Goal: Task Accomplishment & Management: Manage account settings

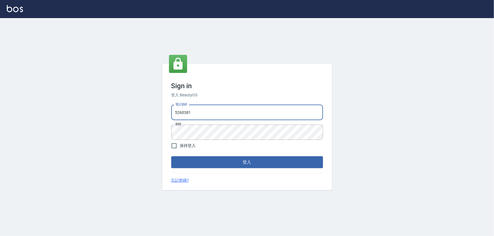
click at [192, 113] on input "5260381" at bounding box center [247, 112] width 152 height 15
type input "0933152029"
click at [214, 163] on button "登入" at bounding box center [247, 162] width 152 height 12
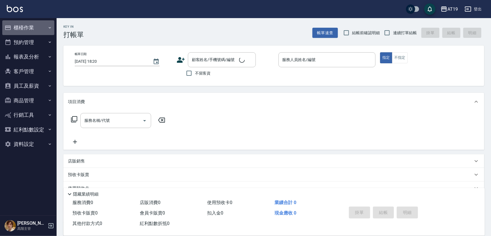
click at [14, 27] on button "櫃檯作業" at bounding box center [28, 27] width 52 height 15
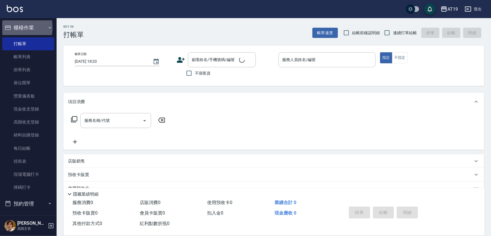
click at [14, 27] on button "櫃檯作業" at bounding box center [28, 27] width 52 height 15
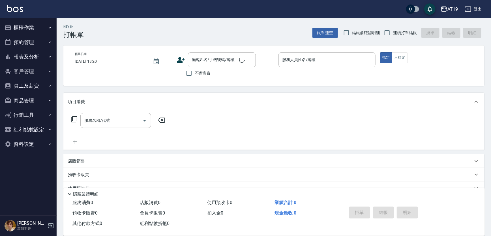
click at [23, 84] on button "員工及薪資" at bounding box center [28, 86] width 52 height 15
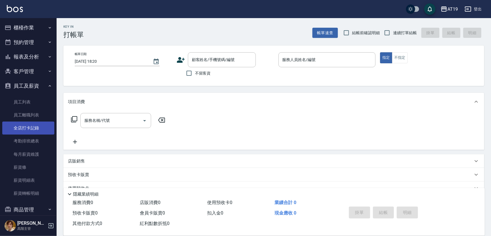
click at [37, 123] on link "全店打卡記錄" at bounding box center [28, 128] width 52 height 13
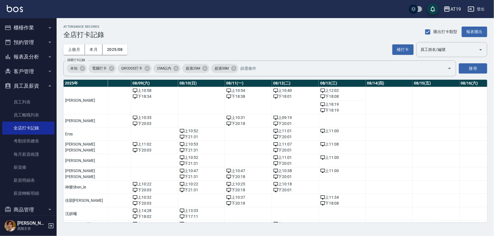
scroll to position [0, 502]
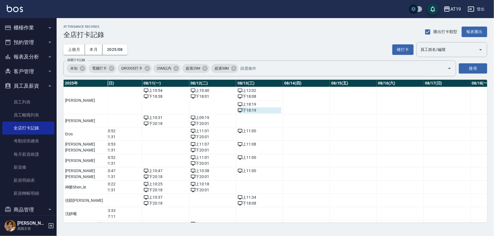
click at [238, 111] on div "下 18:19" at bounding box center [260, 111] width 44 height 6
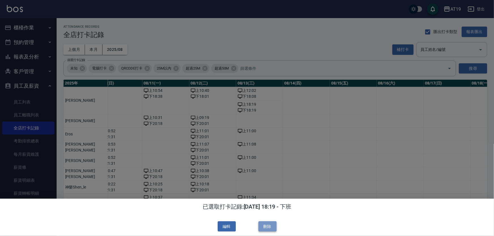
click at [272, 227] on button "刪除" at bounding box center [267, 227] width 18 height 10
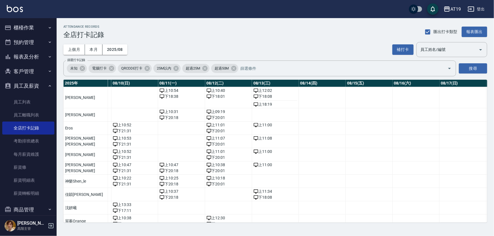
scroll to position [0, 484]
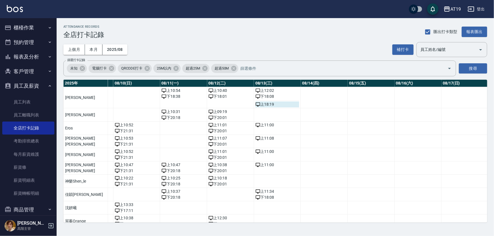
click at [256, 105] on div "上 18:19" at bounding box center [278, 105] width 44 height 6
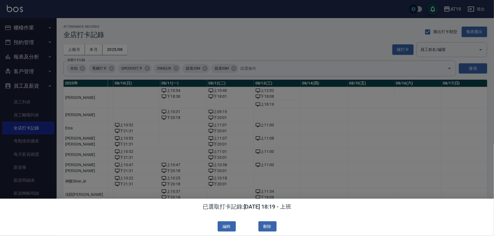
click at [268, 232] on div "已選取打卡記錄: [DATE] 18:19 - 上班 編輯 刪除" at bounding box center [247, 218] width 494 height 38
click at [269, 229] on button "刪除" at bounding box center [267, 227] width 18 height 10
